Goal: Task Accomplishment & Management: Complete application form

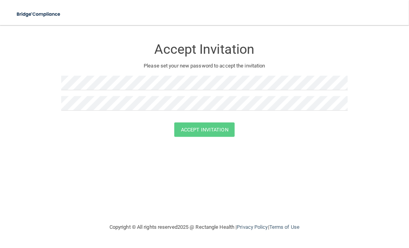
click at [178, 180] on div "Accept Invitation Please set your new password to accept the invitation Accept …" at bounding box center [205, 124] width 378 height 182
click at [202, 125] on button "Accept Invitation" at bounding box center [204, 130] width 61 height 15
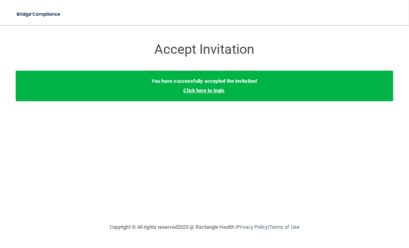
click at [204, 92] on link "Click here to login" at bounding box center [203, 91] width 41 height 6
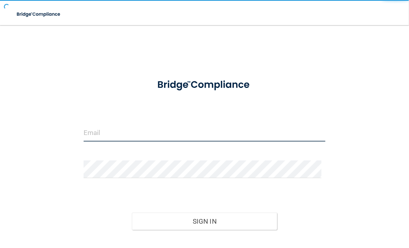
type input "[EMAIL_ADDRESS][DOMAIN_NAME]"
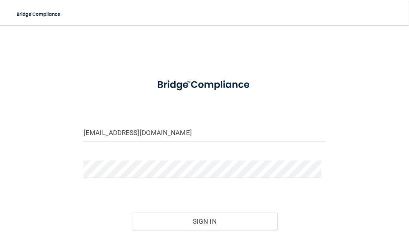
scroll to position [52, 0]
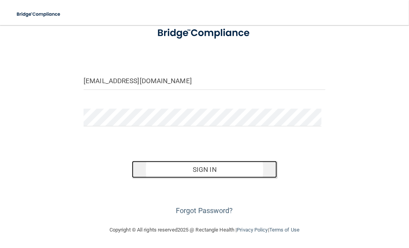
click at [202, 167] on button "Sign In" at bounding box center [204, 169] width 145 height 17
